Goal: Task Accomplishment & Management: Use online tool/utility

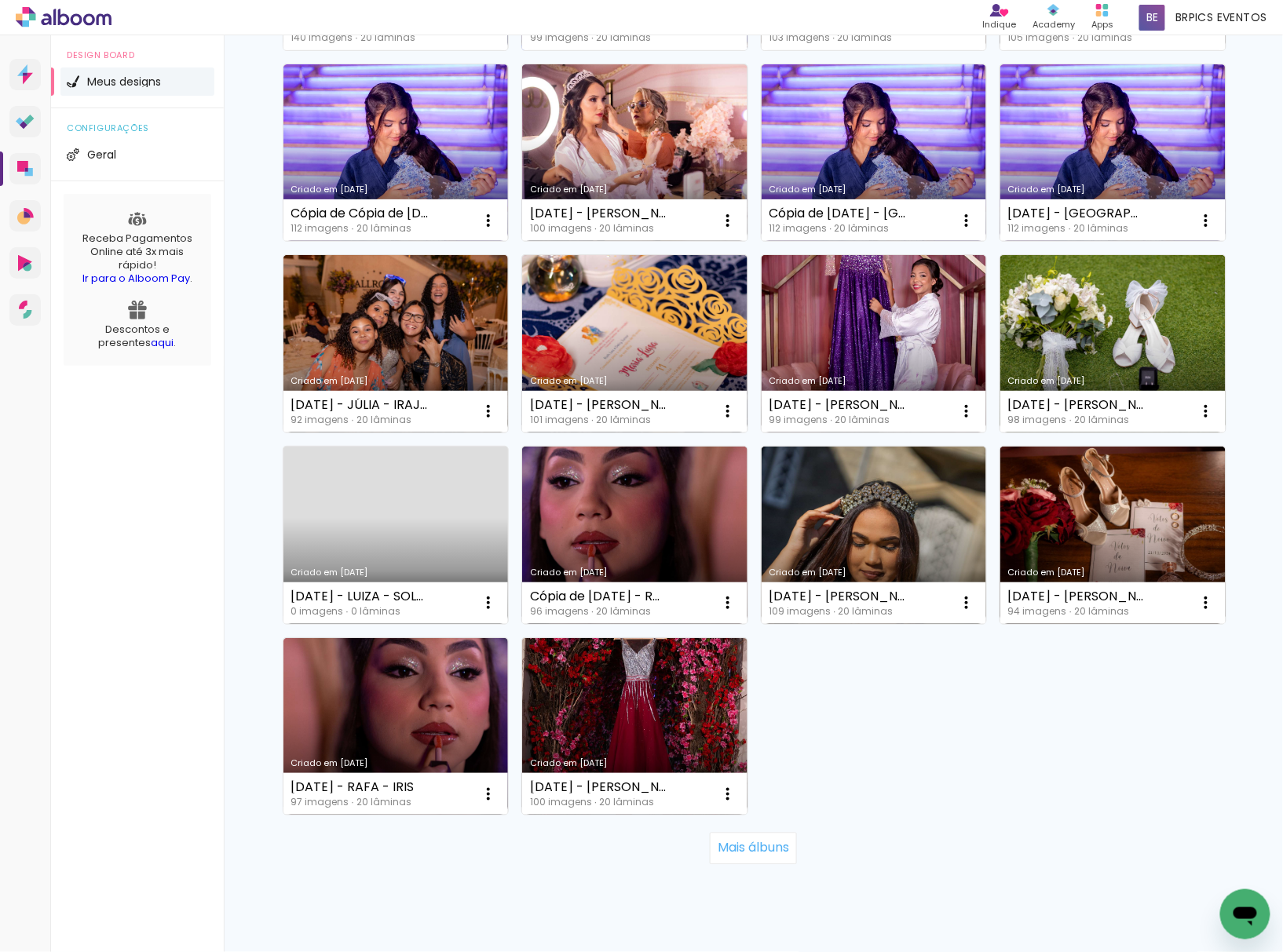
scroll to position [752, 0]
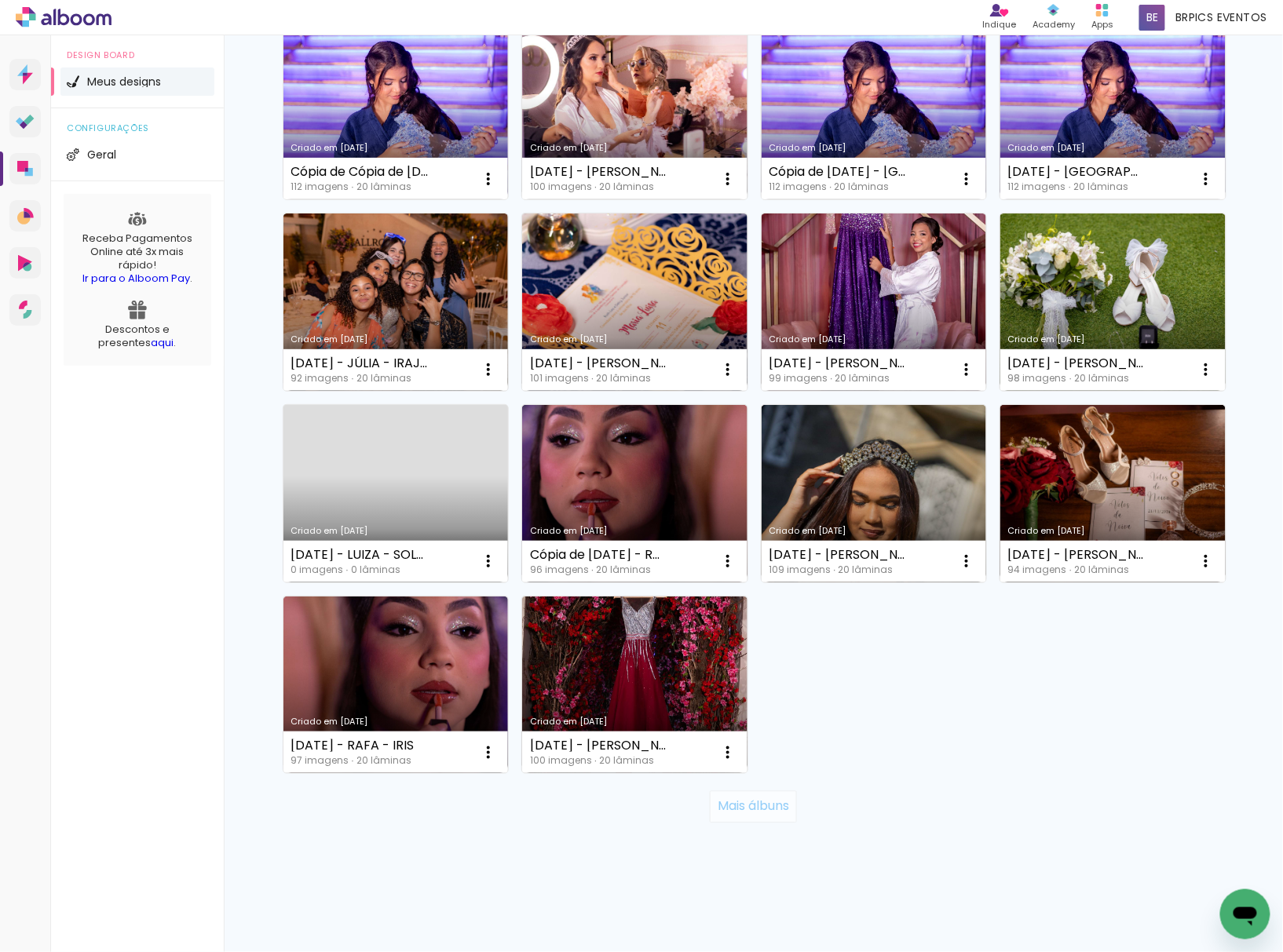
click at [0, 0] on slot "Mais álbuns" at bounding box center [0, 0] width 0 height 0
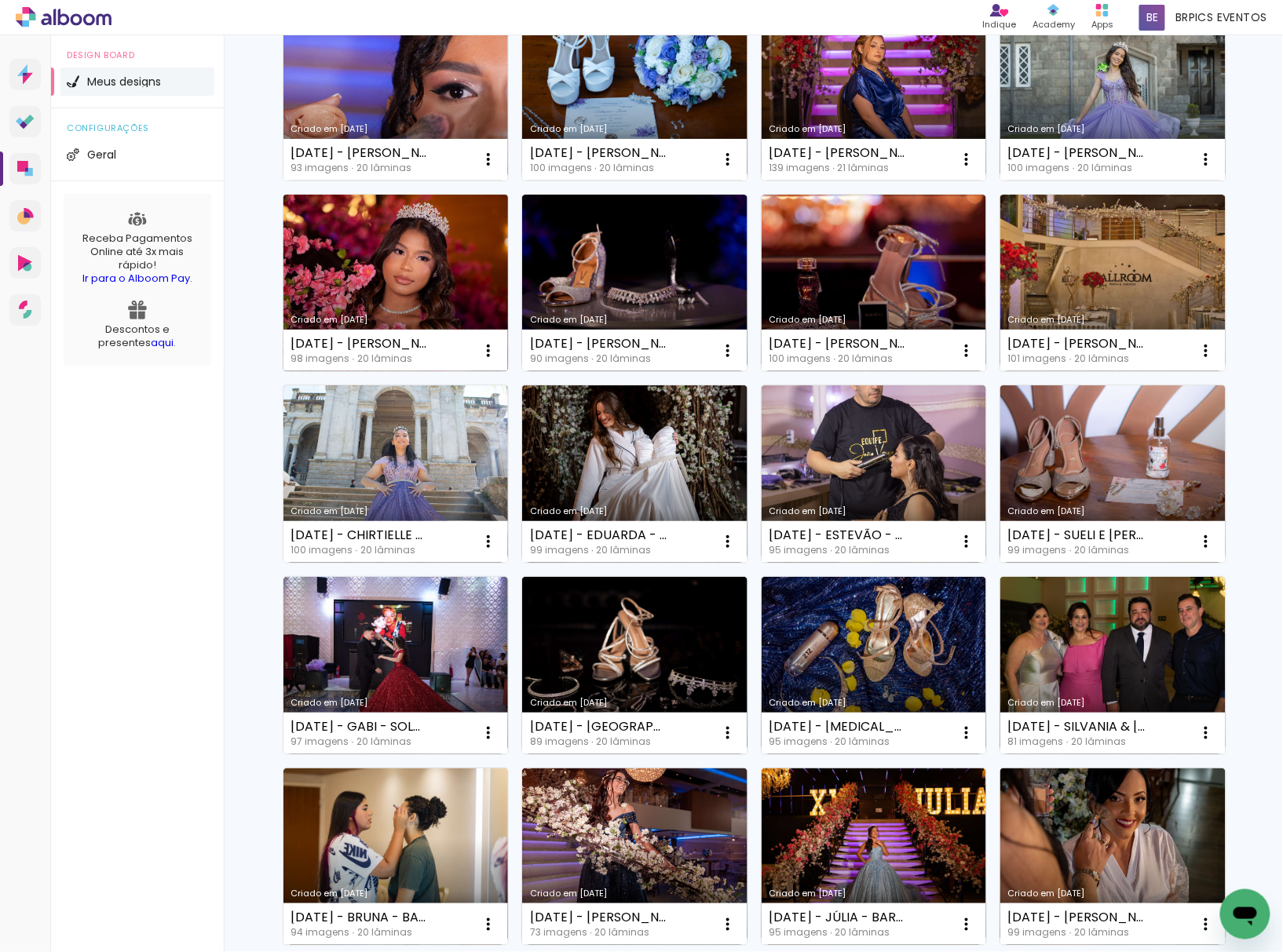
scroll to position [1900, 0]
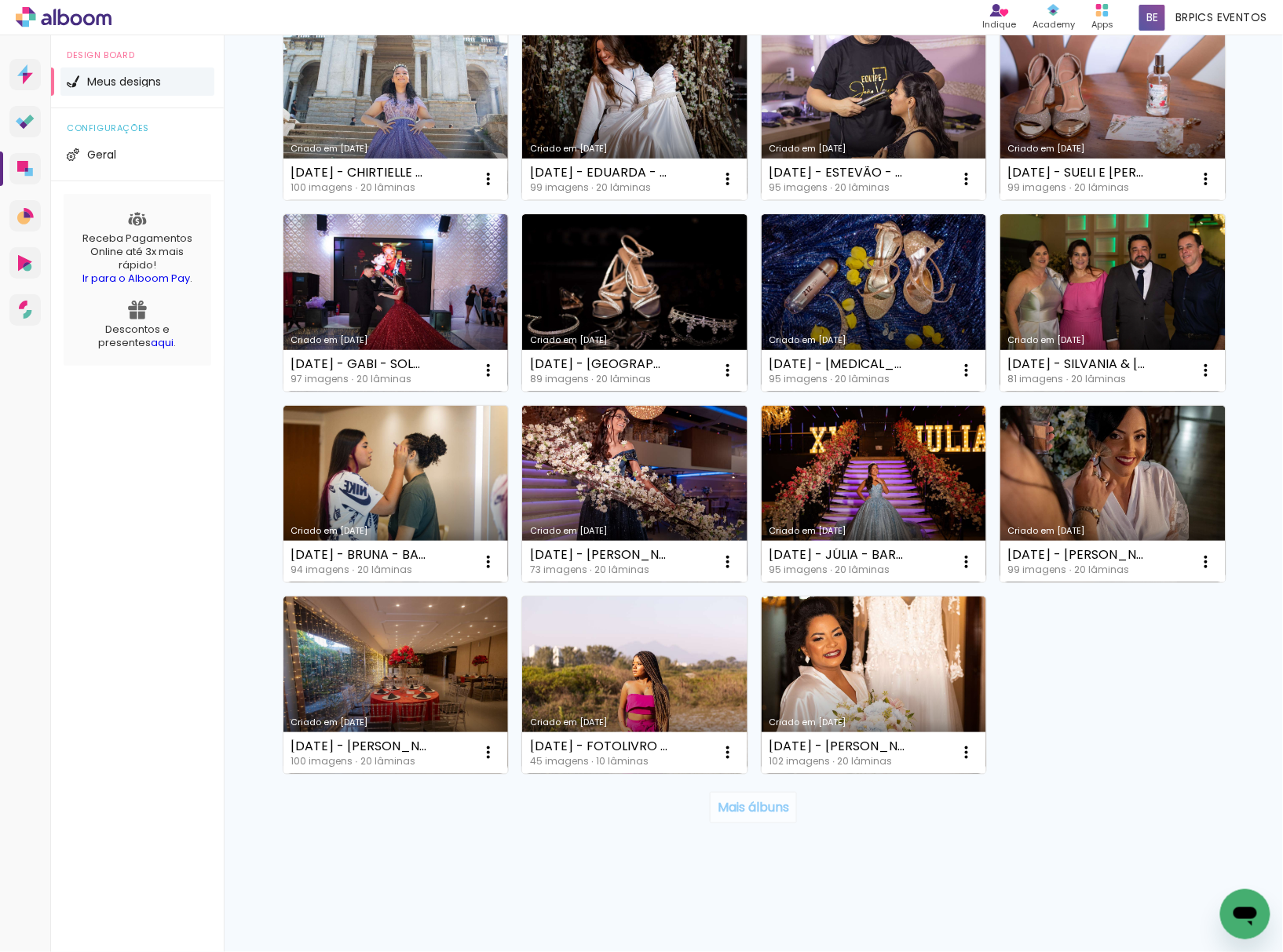
click at [0, 0] on slot "Mais álbuns" at bounding box center [0, 0] width 0 height 0
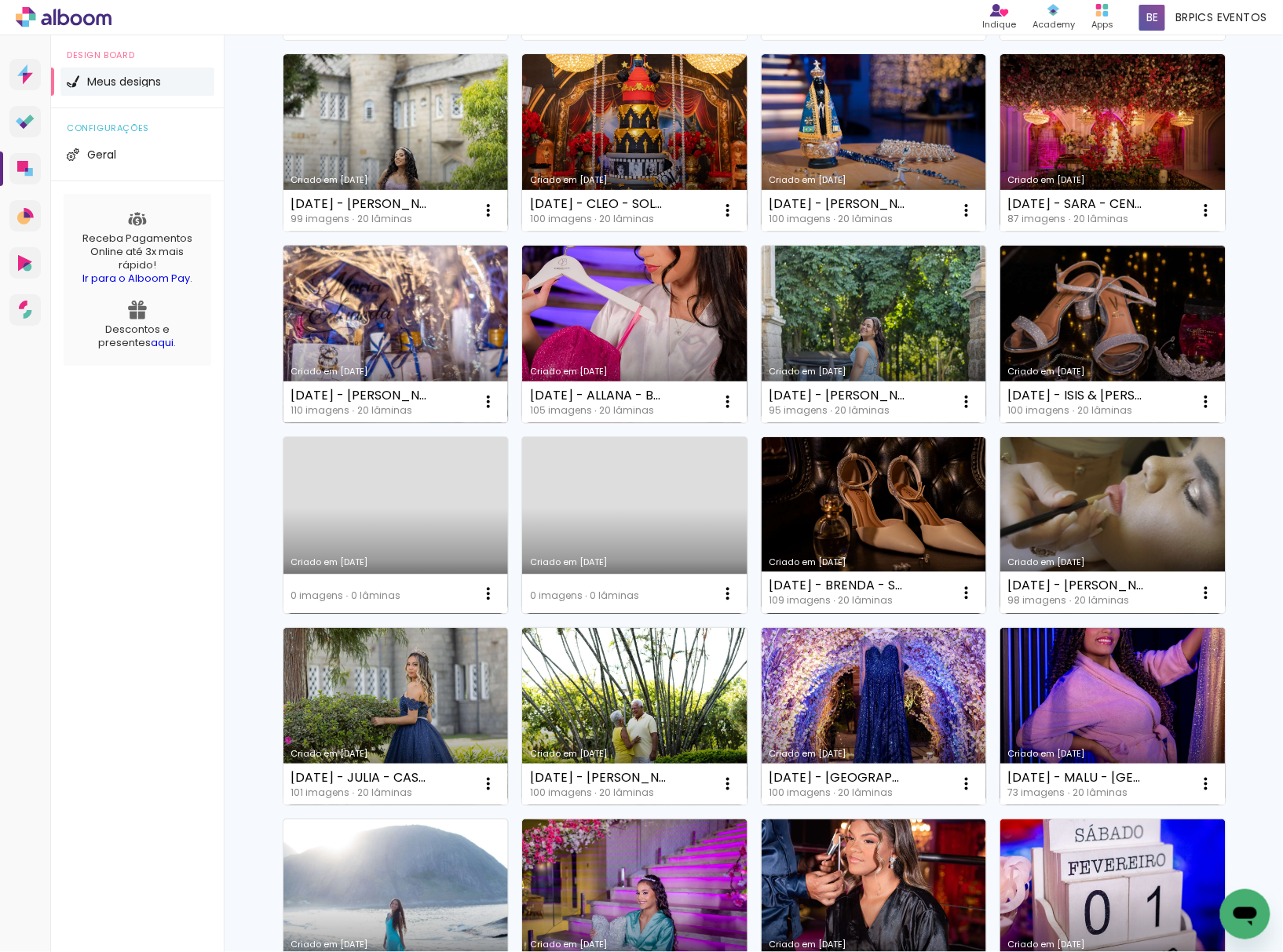
scroll to position [2842, 0]
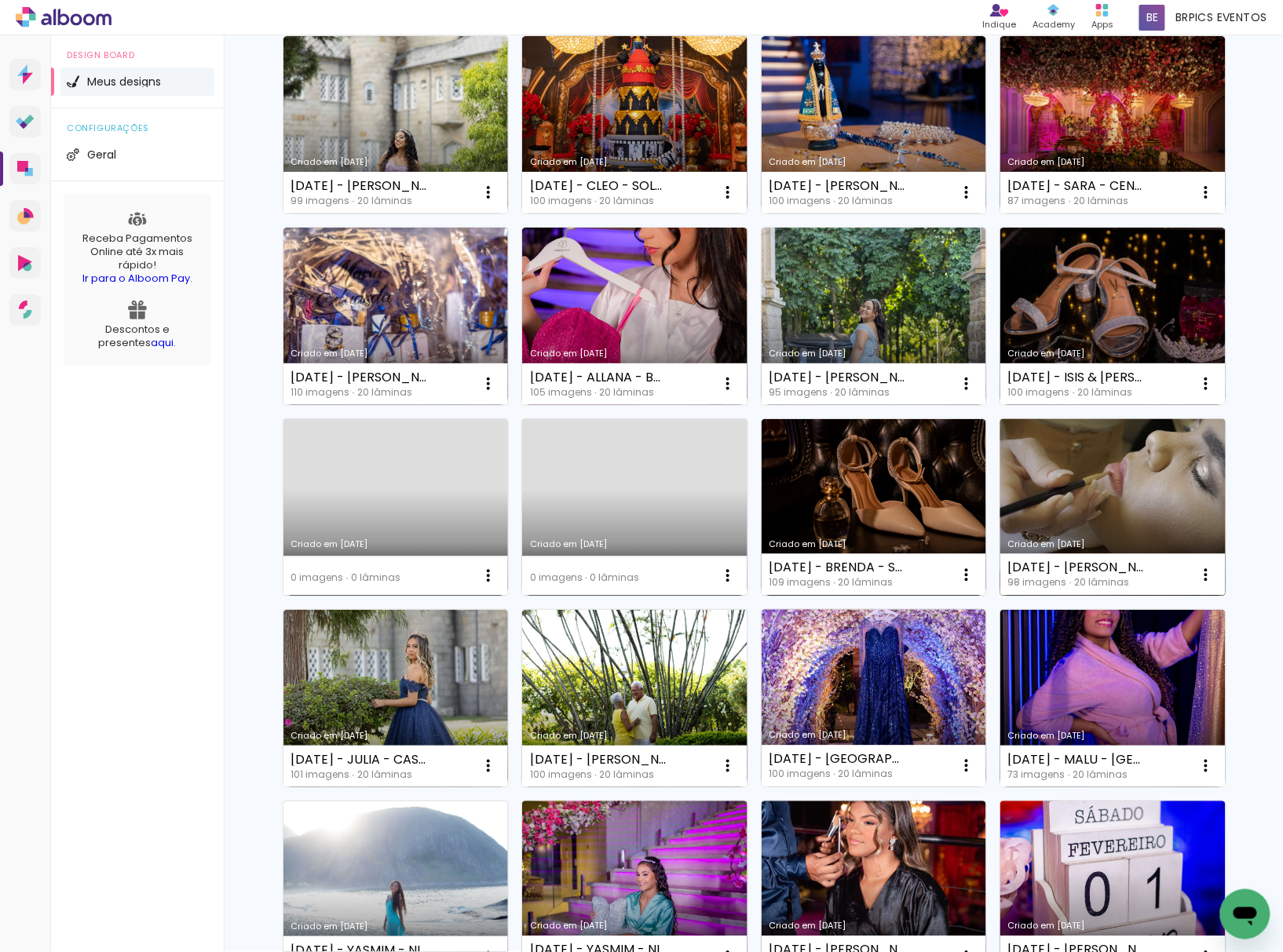
click at [1031, 470] on link "Criado em [DATE]" at bounding box center [1113, 507] width 225 height 177
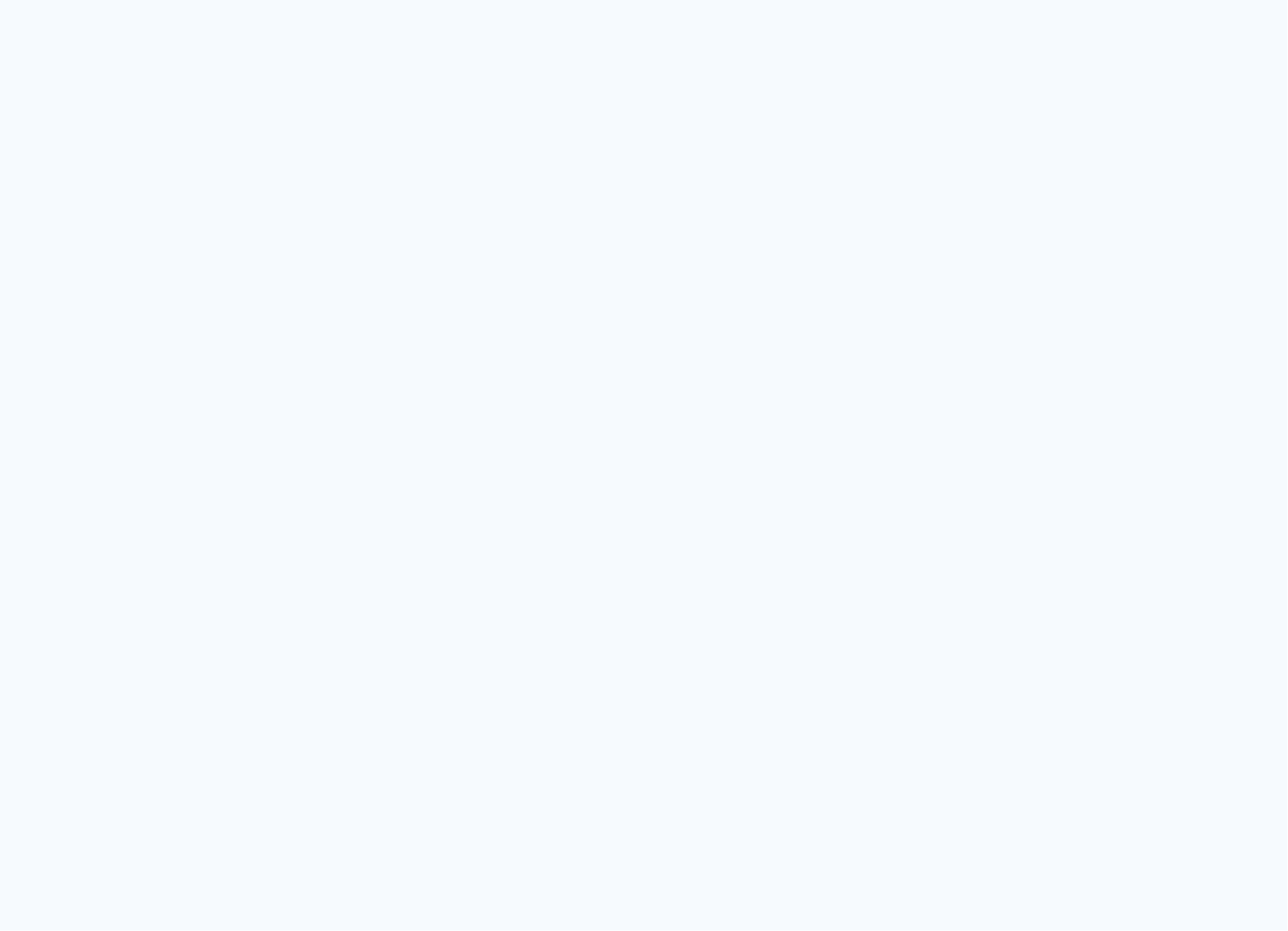
type input "Todas as fotos"
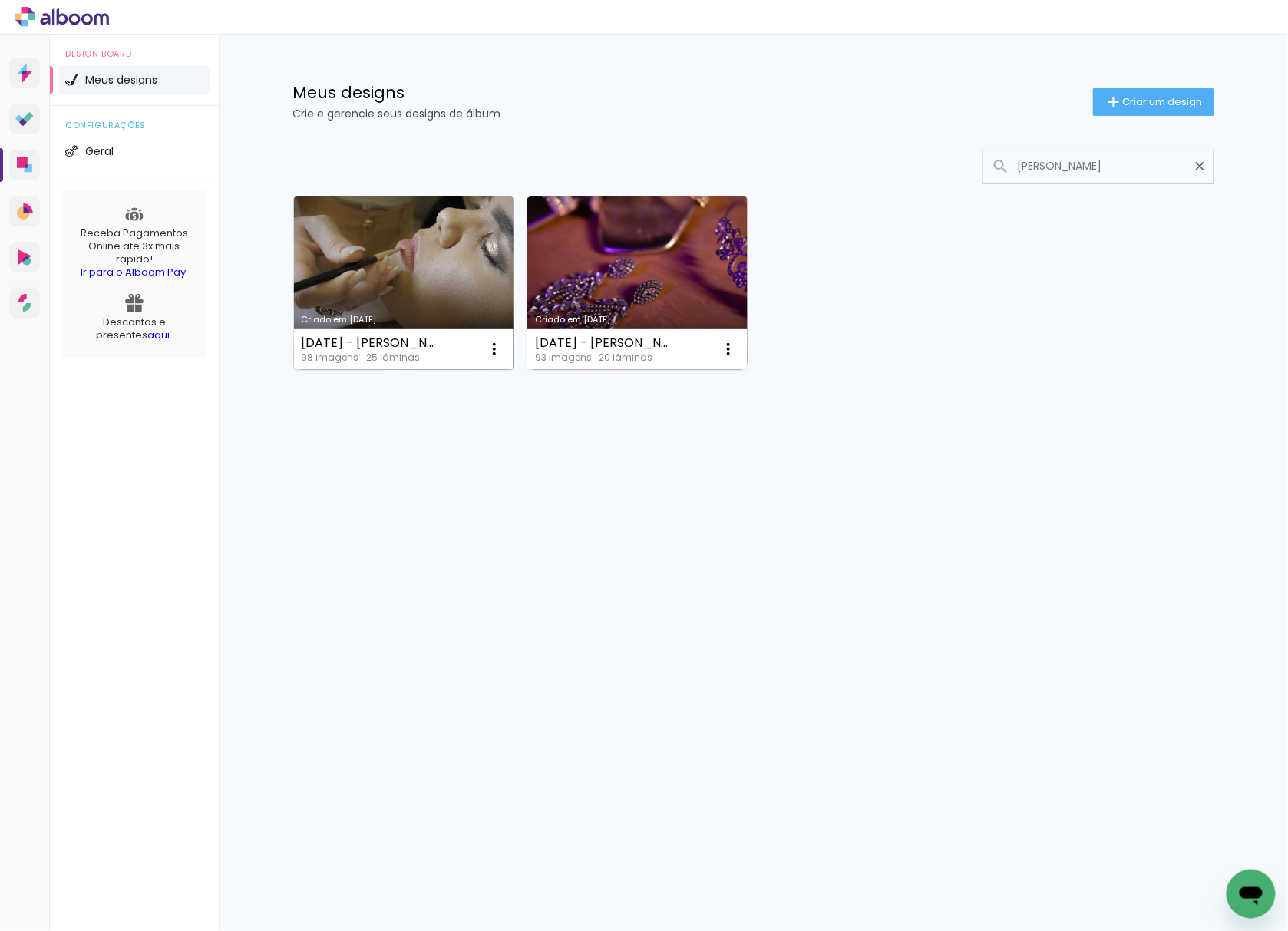
type input "[PERSON_NAME]"
type paper-input "MARIA FER"
click at [447, 287] on link "Criado em [DATE]" at bounding box center [404, 283] width 220 height 173
